Goal: Use online tool/utility: Utilize a website feature to perform a specific function

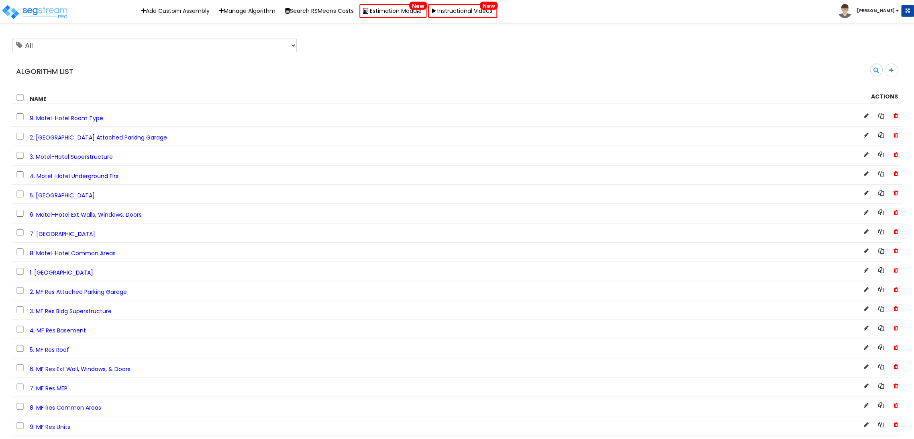
scroll to position [3800, 0]
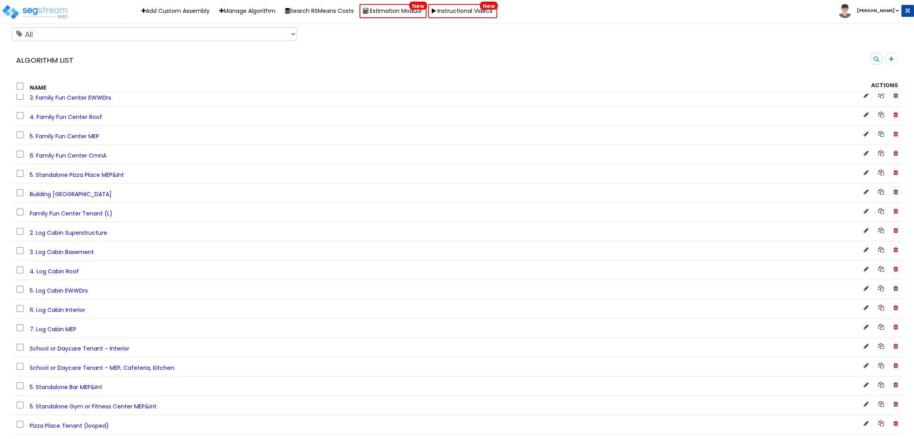
click at [102, 179] on span "5. Standalone Pizza Place MEP&Int" at bounding box center [77, 175] width 94 height 8
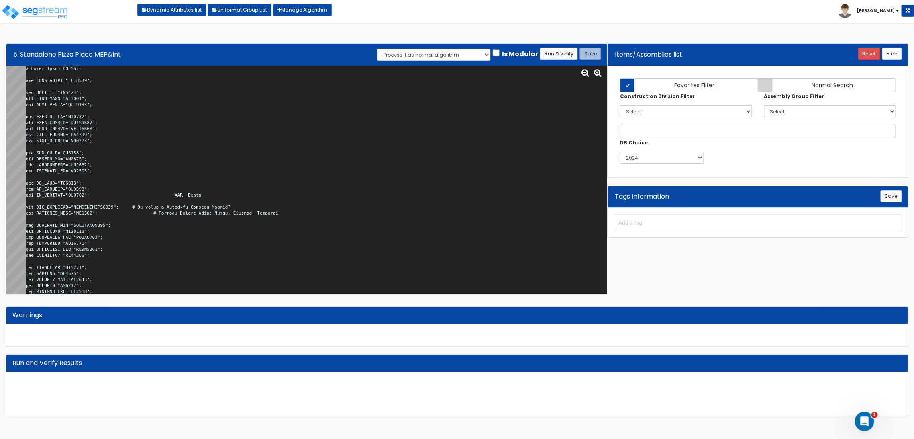
click at [144, 121] on textarea at bounding box center [316, 179] width 581 height 228
click at [293, 145] on textarea at bounding box center [316, 179] width 581 height 228
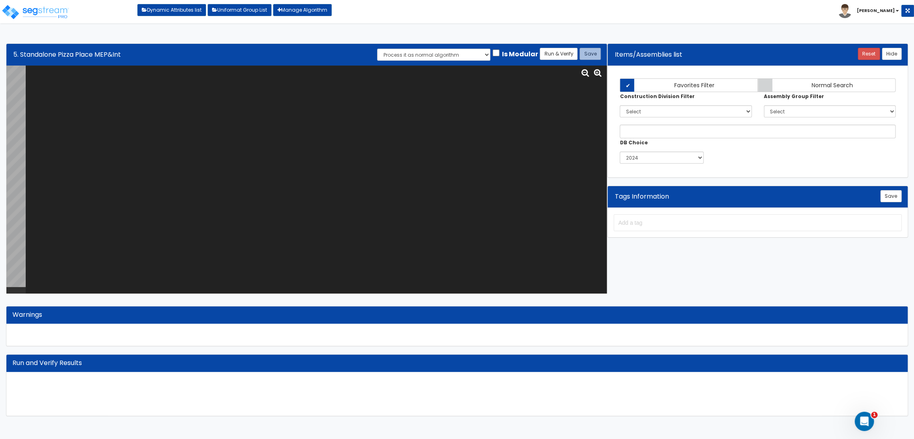
paste textarea "# Pizza Place MEP&Int var BLDG_CLASS="TSC0000"; var BLDG_HT="WH0018"; var BLDG_…"
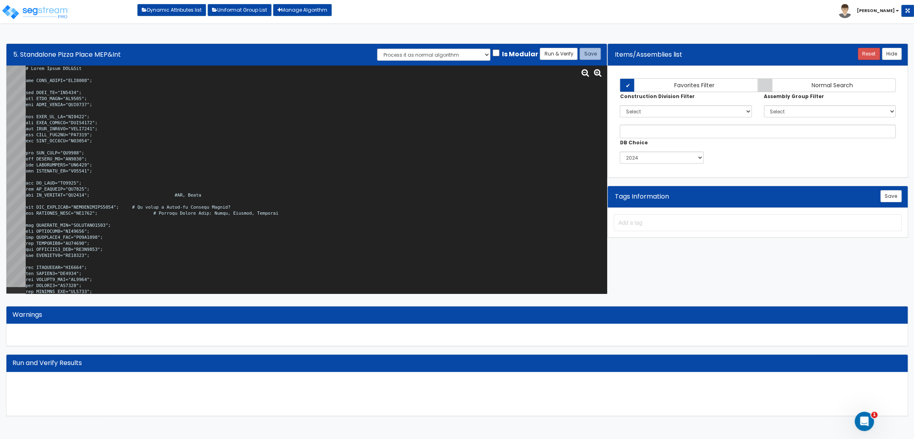
type textarea "# Pizza Place MEP&Int var BLDG_CLASS="TSC0000"; var BLDG_HT="WH0018"; var BLDG_…"
click at [550, 52] on button "Run & Verify" at bounding box center [559, 54] width 38 height 12
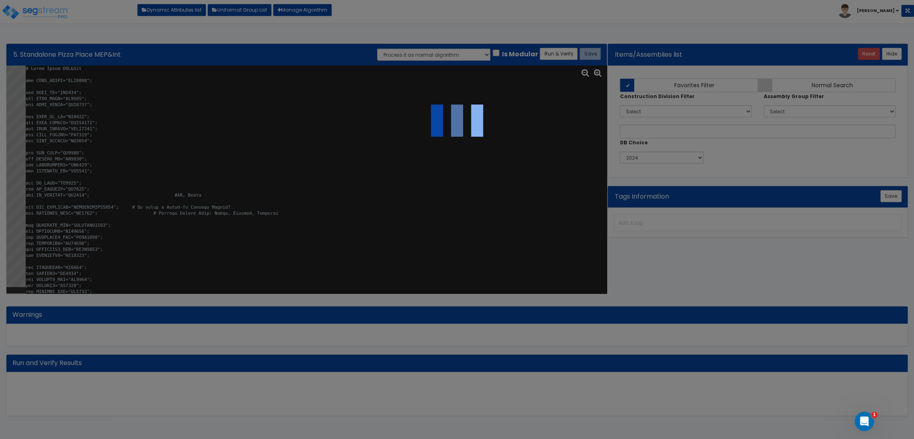
select select "0"
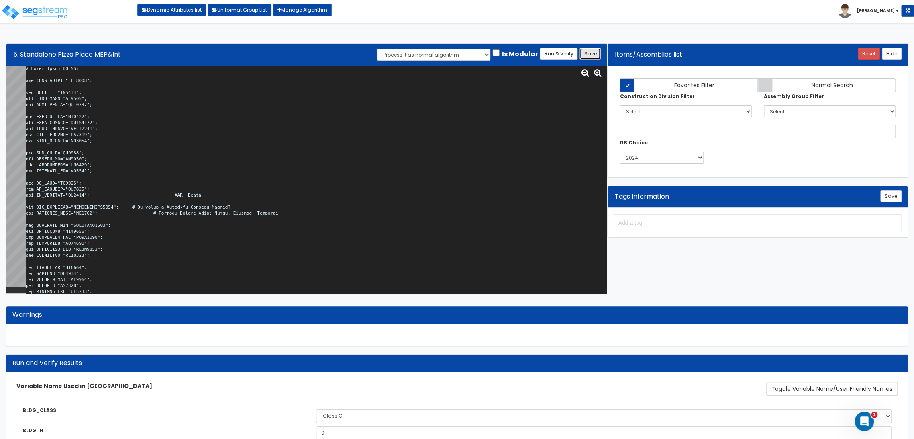
click at [584, 55] on button "Save" at bounding box center [590, 54] width 21 height 12
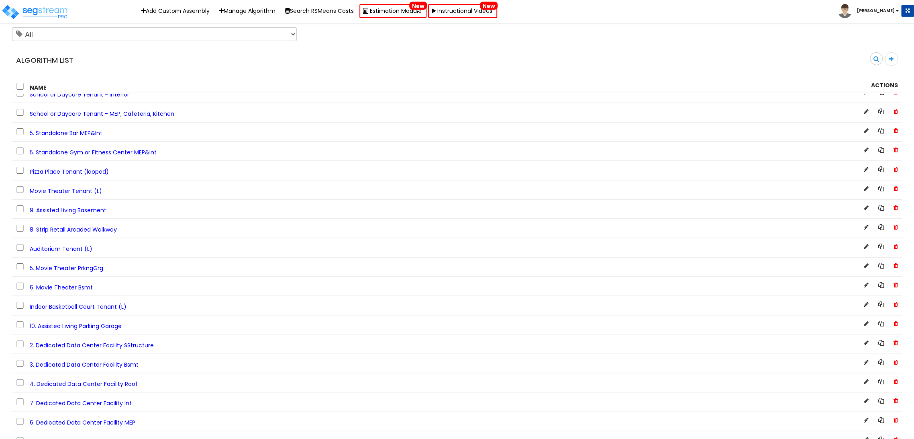
scroll to position [5325, 0]
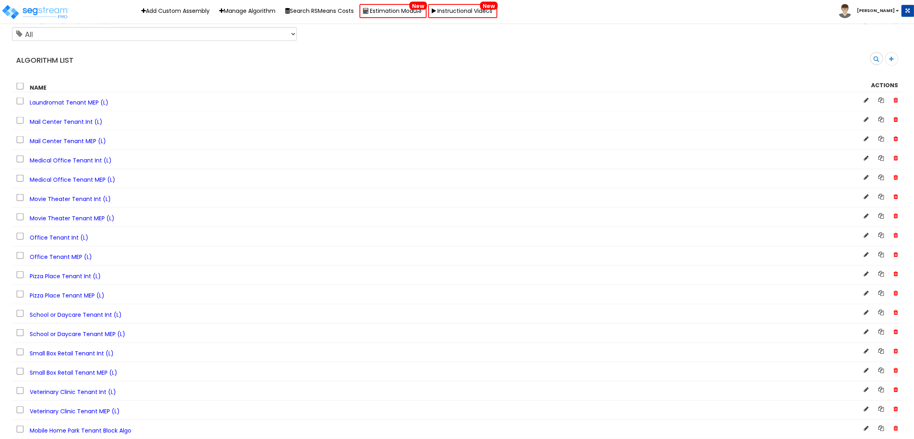
click at [80, 274] on span "Pizza Place Tenant Int (L)" at bounding box center [65, 276] width 71 height 8
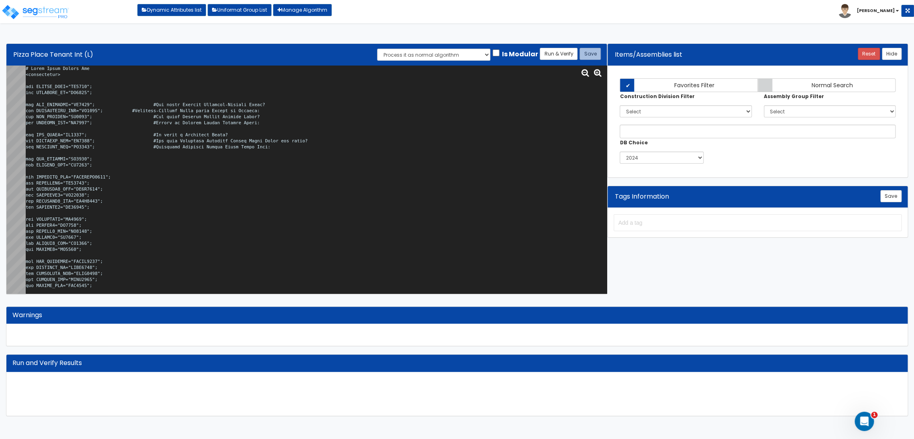
click at [168, 99] on textarea at bounding box center [316, 179] width 581 height 228
click at [228, 160] on textarea at bounding box center [316, 179] width 581 height 228
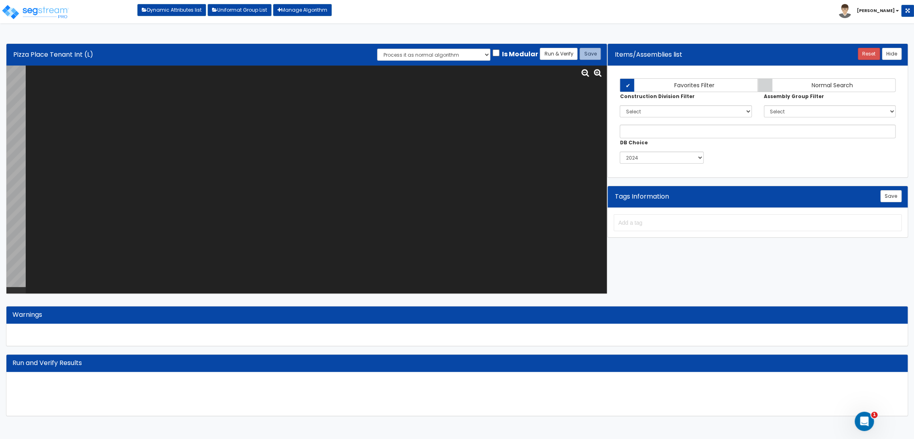
paste textarea "# Pizza Place Tenant Int <loopenabled> var TENANT_NAME="BA0015"; var TENANTFP_S…"
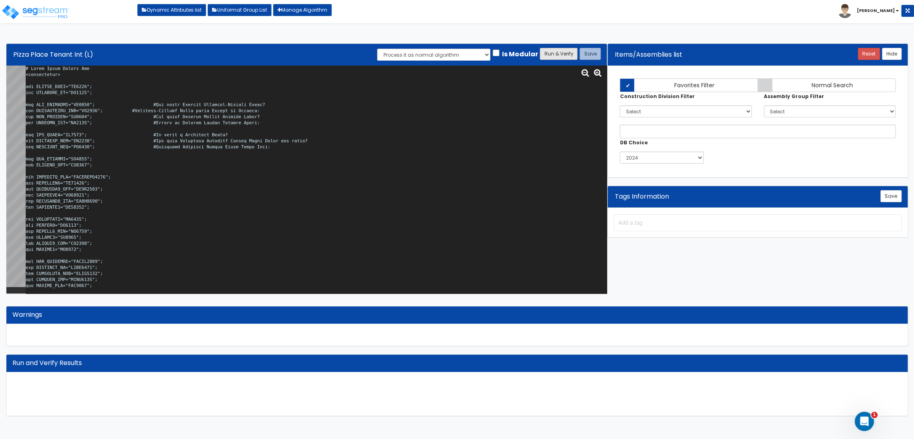
type textarea "# Pizza Place Tenant Int <loopenabled> var TENANT_NAME="BA0015"; var TENANTFP_S…"
click at [556, 55] on button "Run & Verify" at bounding box center [559, 54] width 38 height 12
click at [588, 56] on button "Save" at bounding box center [590, 54] width 21 height 12
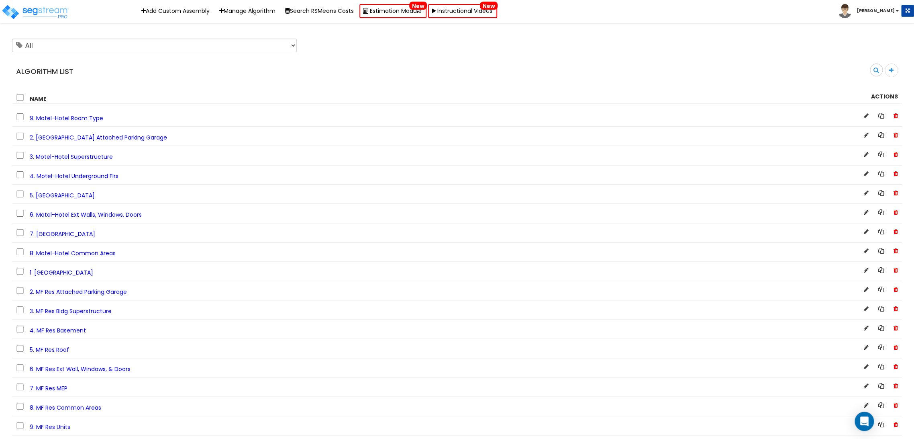
scroll to position [1108, 0]
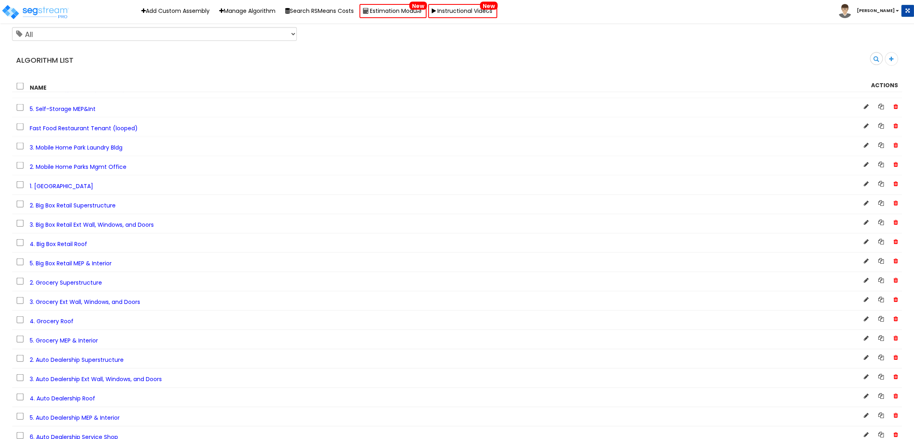
click at [69, 267] on span "5. Big Box Retail MEP & Interior" at bounding box center [71, 263] width 82 height 8
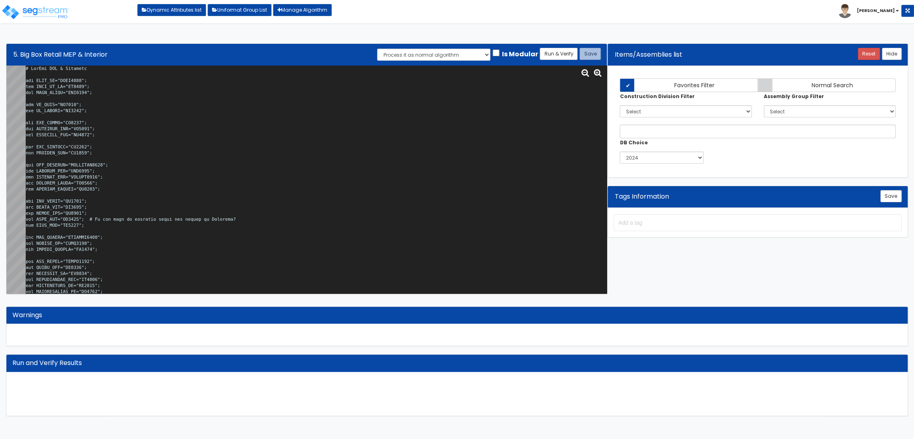
click at [190, 141] on textarea at bounding box center [316, 179] width 581 height 228
click at [271, 203] on textarea at bounding box center [316, 179] width 581 height 228
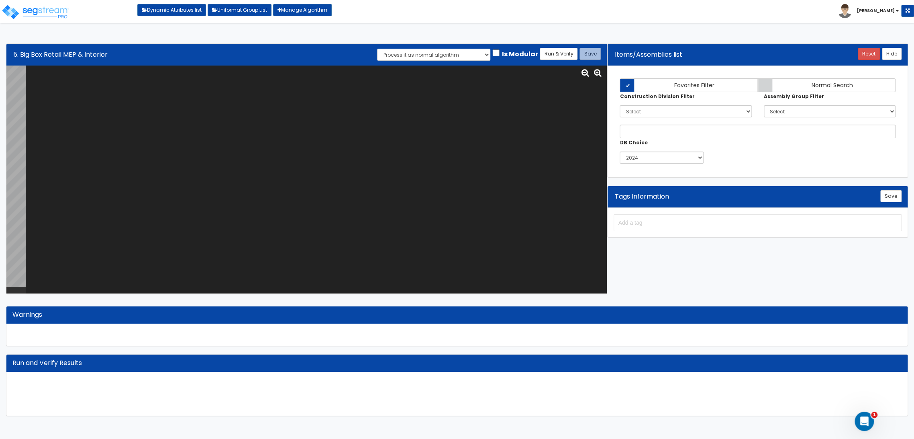
paste textarea "# BigBox MEP & Interior var BLDG_HT="AEWH0000"; var BLDG_FP_SF="BU0016"; var BL…"
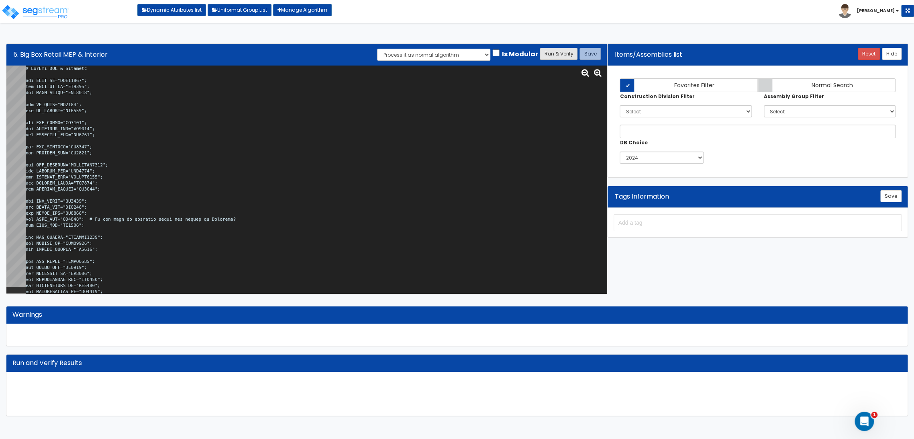
type textarea "# BigBox MEP & Interior var BLDG_HT="AEWH0000"; var BLDG_FP_SF="BU0016"; var BL…"
click at [562, 54] on button "Run & Verify" at bounding box center [559, 54] width 38 height 12
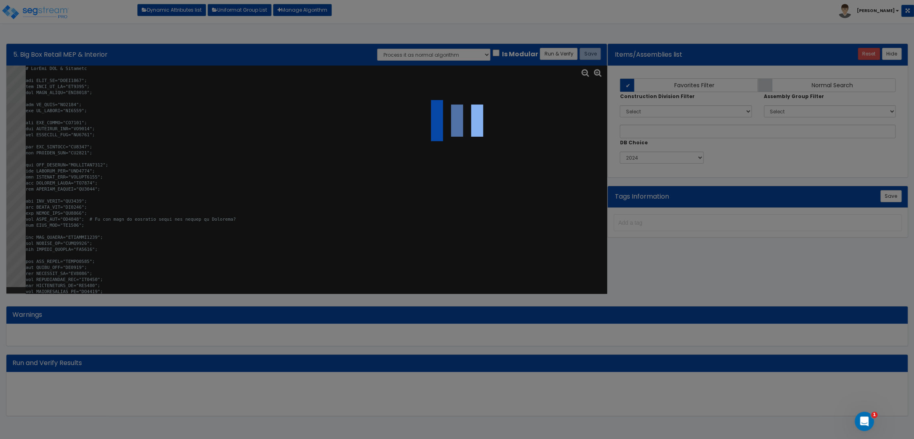
click at [286, 75] on div at bounding box center [457, 219] width 914 height 439
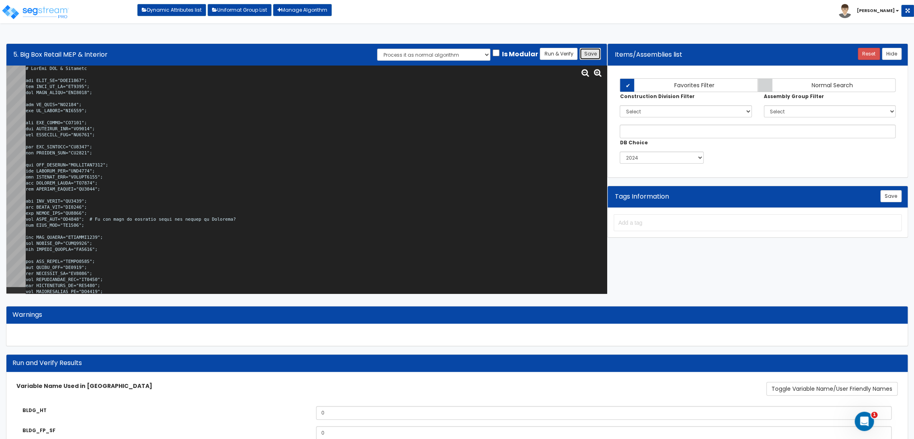
click at [599, 53] on button "Save" at bounding box center [590, 54] width 21 height 12
click at [113, 173] on textarea at bounding box center [316, 179] width 581 height 228
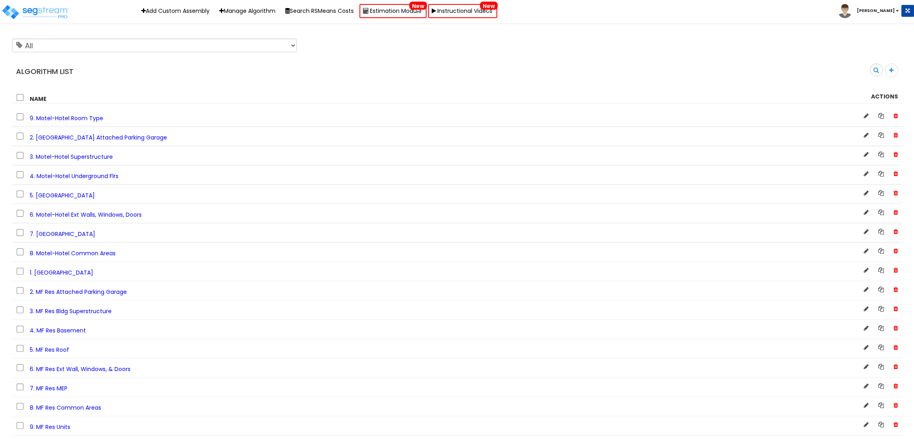
scroll to position [1947, 0]
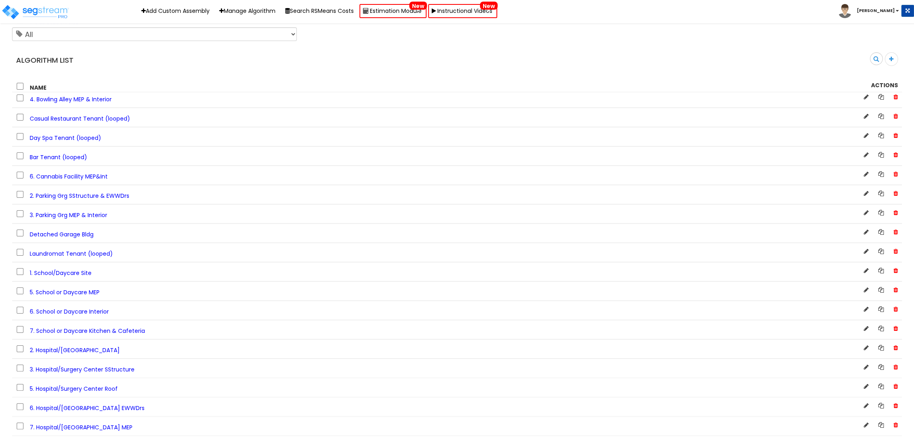
click at [84, 219] on span "3. Parking Grg MEP & Interior" at bounding box center [69, 215] width 78 height 8
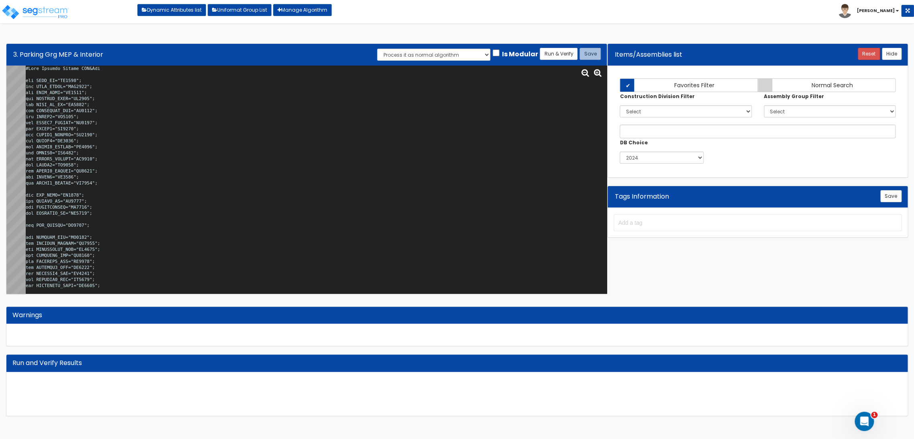
click at [385, 137] on textarea at bounding box center [316, 179] width 581 height 228
click at [208, 170] on textarea at bounding box center [316, 179] width 581 height 228
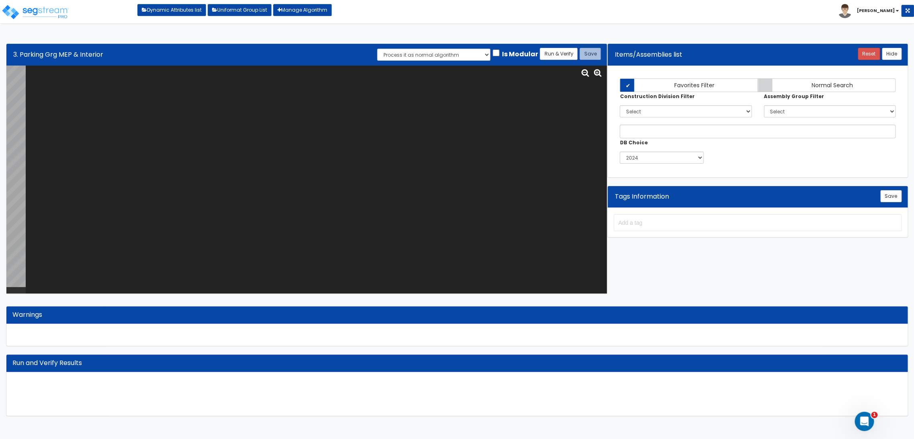
paste textarea "#Site Parking Garage MEP&Int var BLDG_HT="BU0007"; var BLDG_LNGTH="MBL0000"; va…"
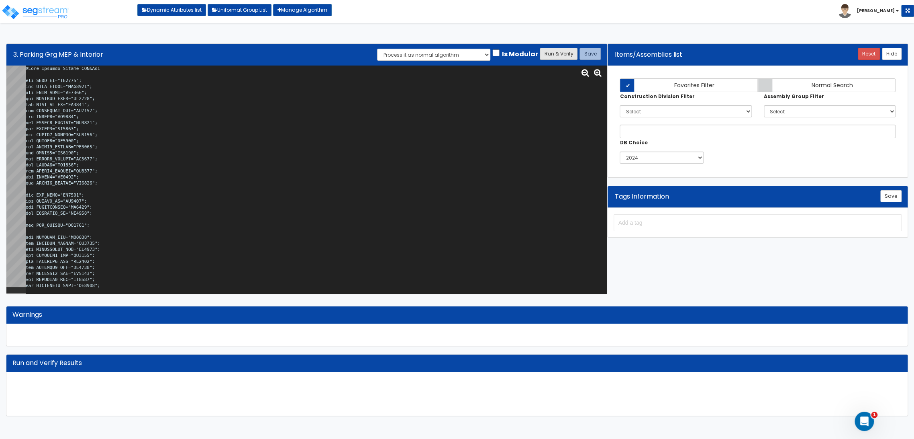
type textarea "#Site Parking Garage MEP&Int var BLDG_HT="BU0007"; var BLDG_LNGTH="MBL0000"; va…"
click at [562, 51] on button "Run & Verify" at bounding box center [559, 54] width 38 height 12
click at [589, 51] on button "Save" at bounding box center [590, 54] width 21 height 12
